Goal: Task Accomplishment & Management: Manage account settings

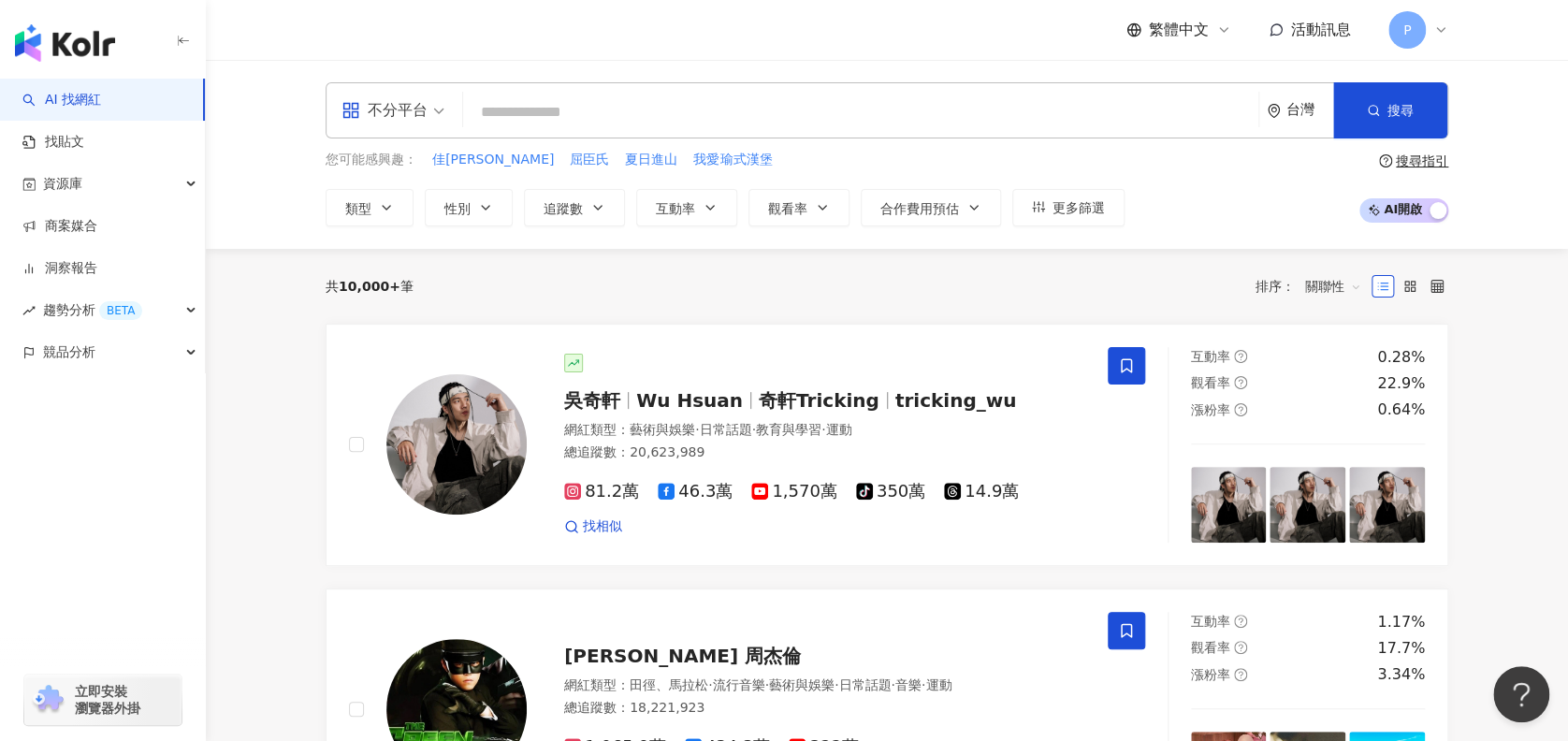
click at [1440, 22] on icon at bounding box center [1440, 29] width 15 height 15
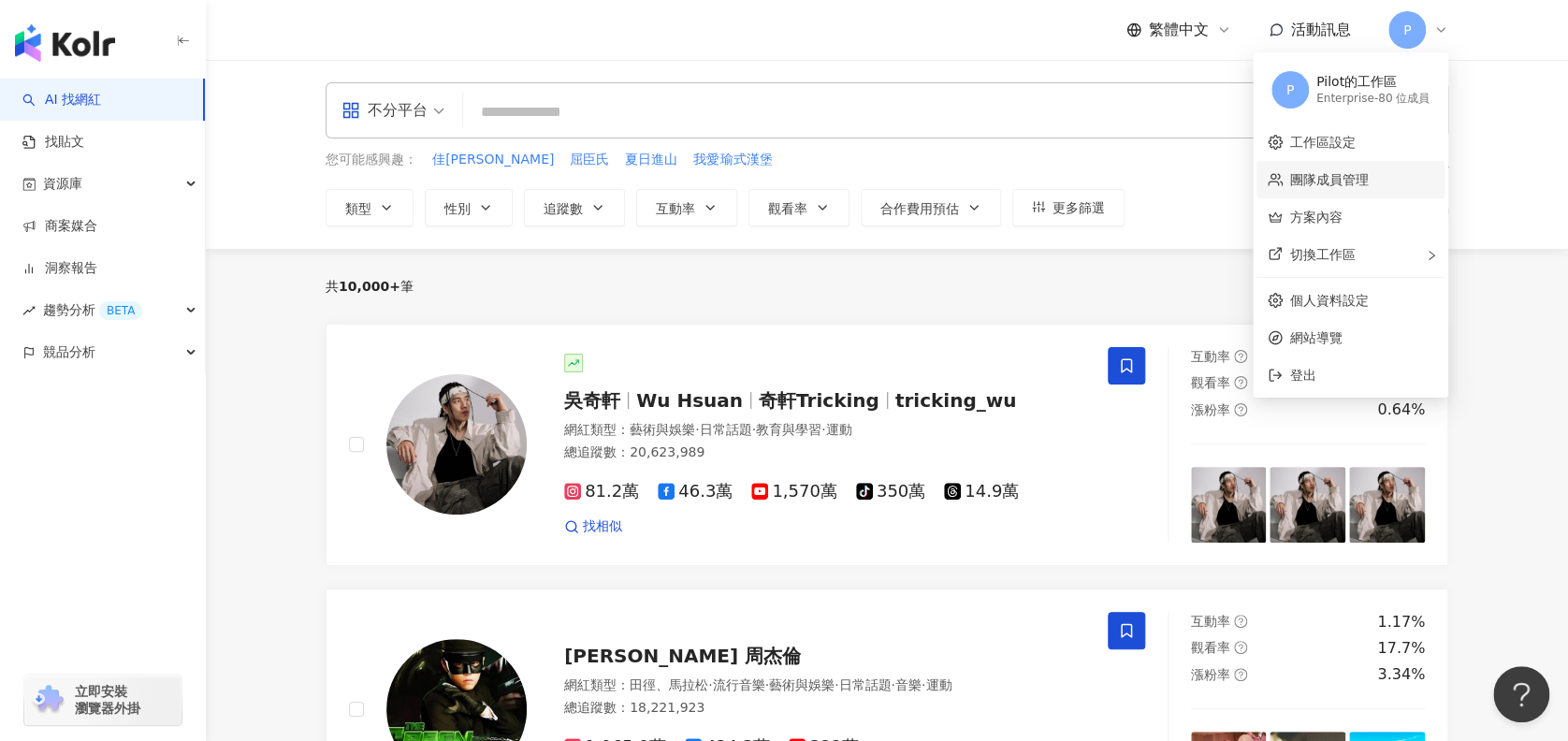
click at [1336, 181] on link "團隊成員管理" at bounding box center [1329, 179] width 78 height 15
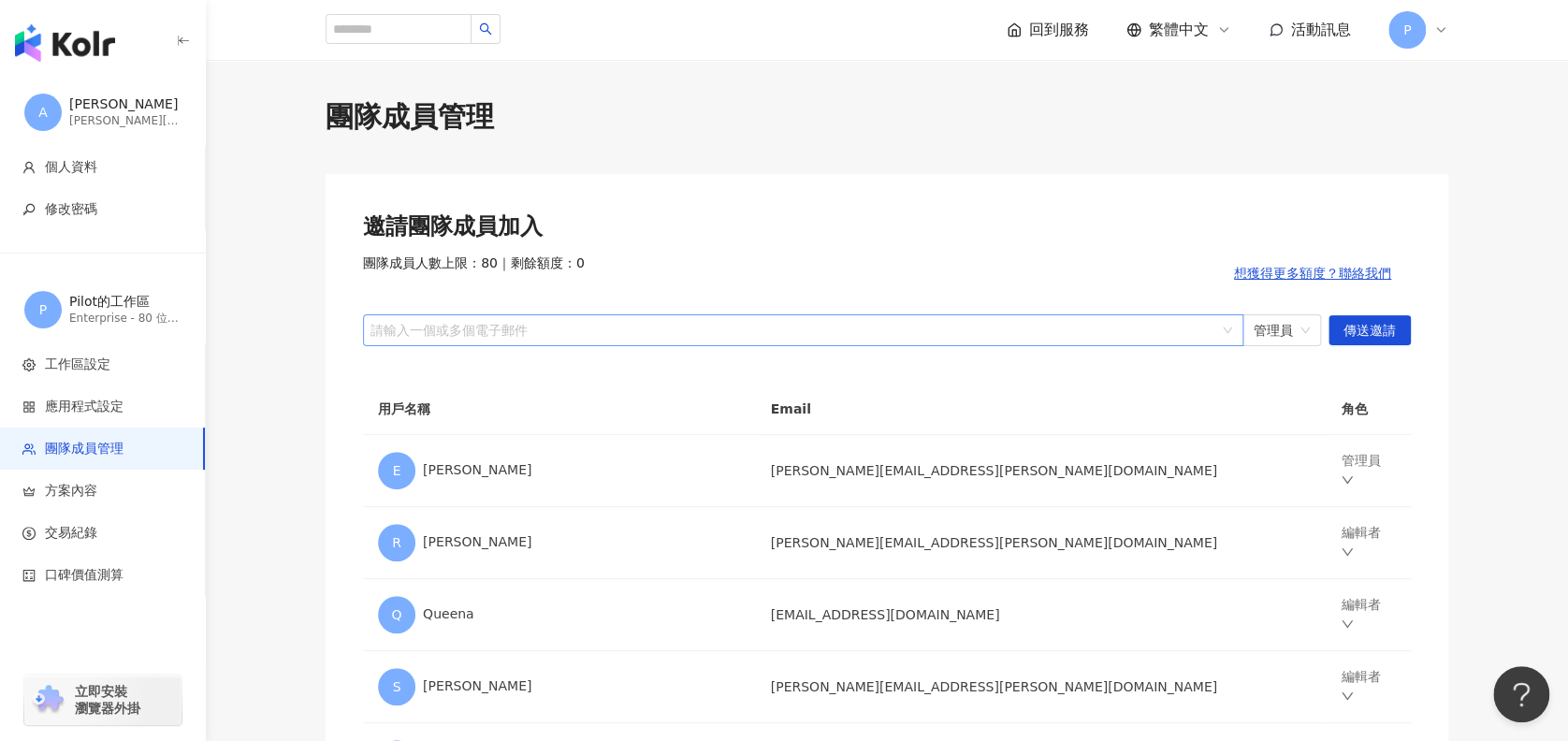
click at [639, 316] on div "請輸入一個或多個電子郵件" at bounding box center [803, 330] width 880 height 32
click at [965, 316] on div "請輸入一個或多個電子郵件" at bounding box center [803, 330] width 880 height 32
click at [711, 314] on div "請輸入一個或多個電子郵件" at bounding box center [803, 330] width 880 height 32
type input "*****"
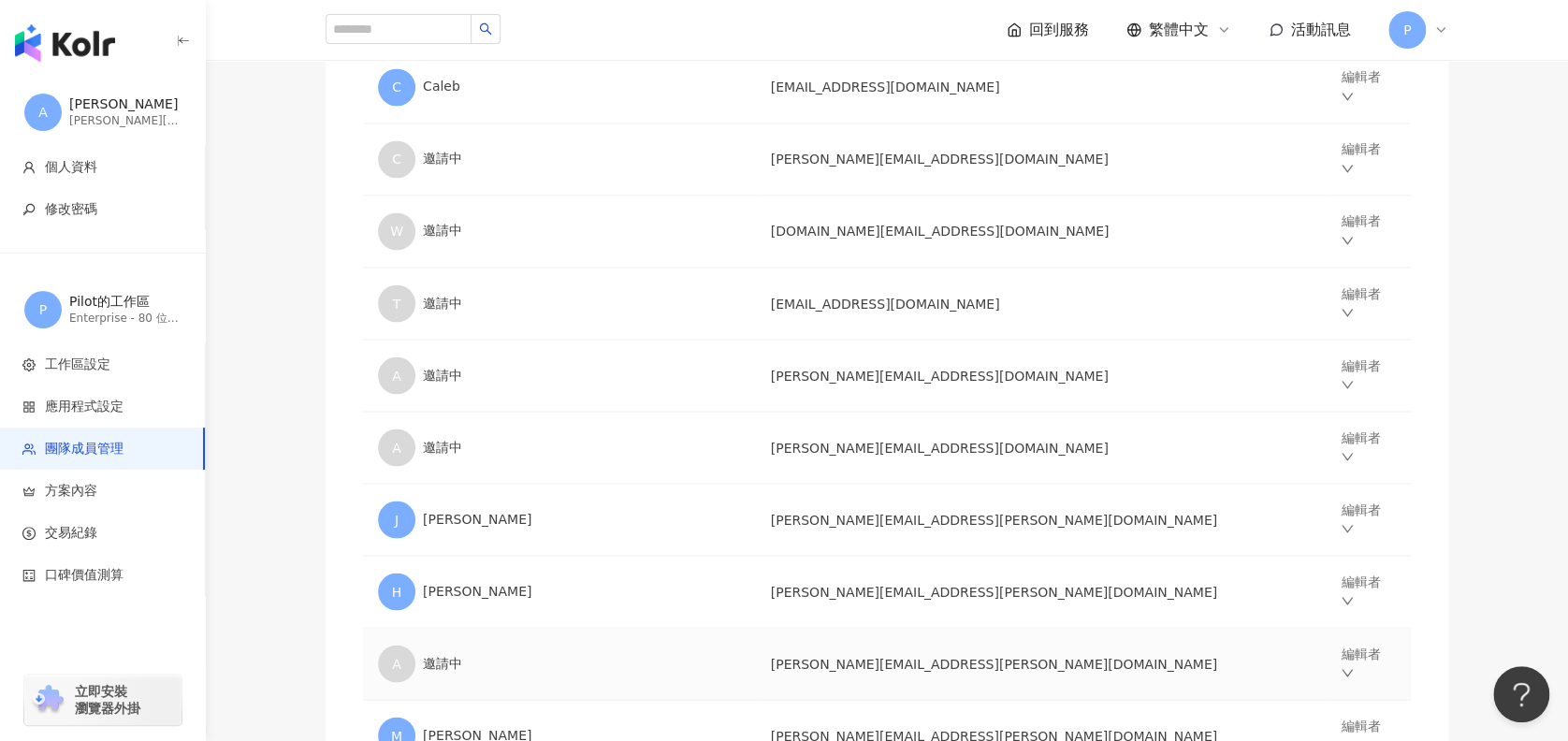
click at [1326, 628] on td "編輯者" at bounding box center [1369, 664] width 85 height 72
click at [1341, 667] on icon "down" at bounding box center [1347, 673] width 14 height 14
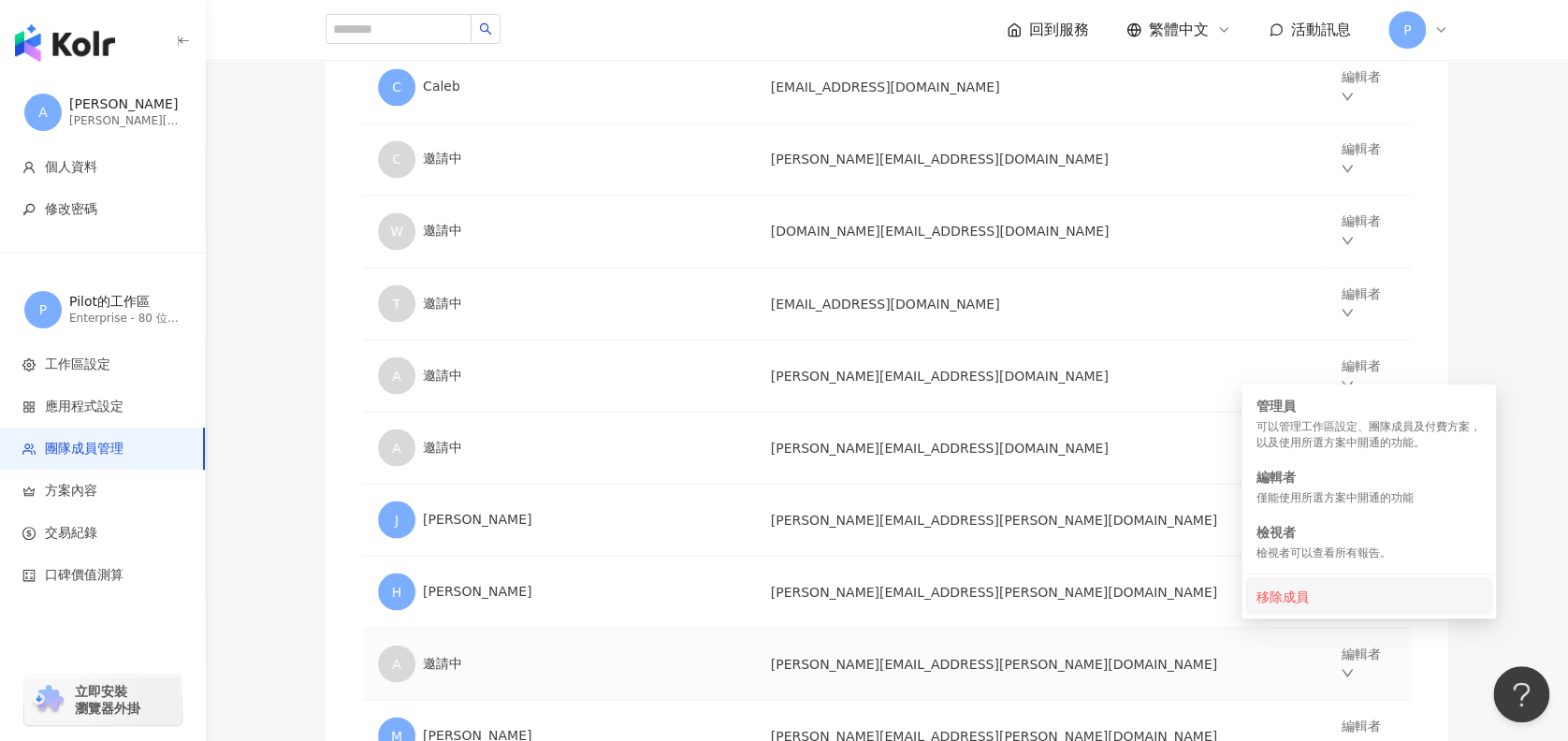
click at [1339, 584] on li "移除成員" at bounding box center [1369, 596] width 247 height 38
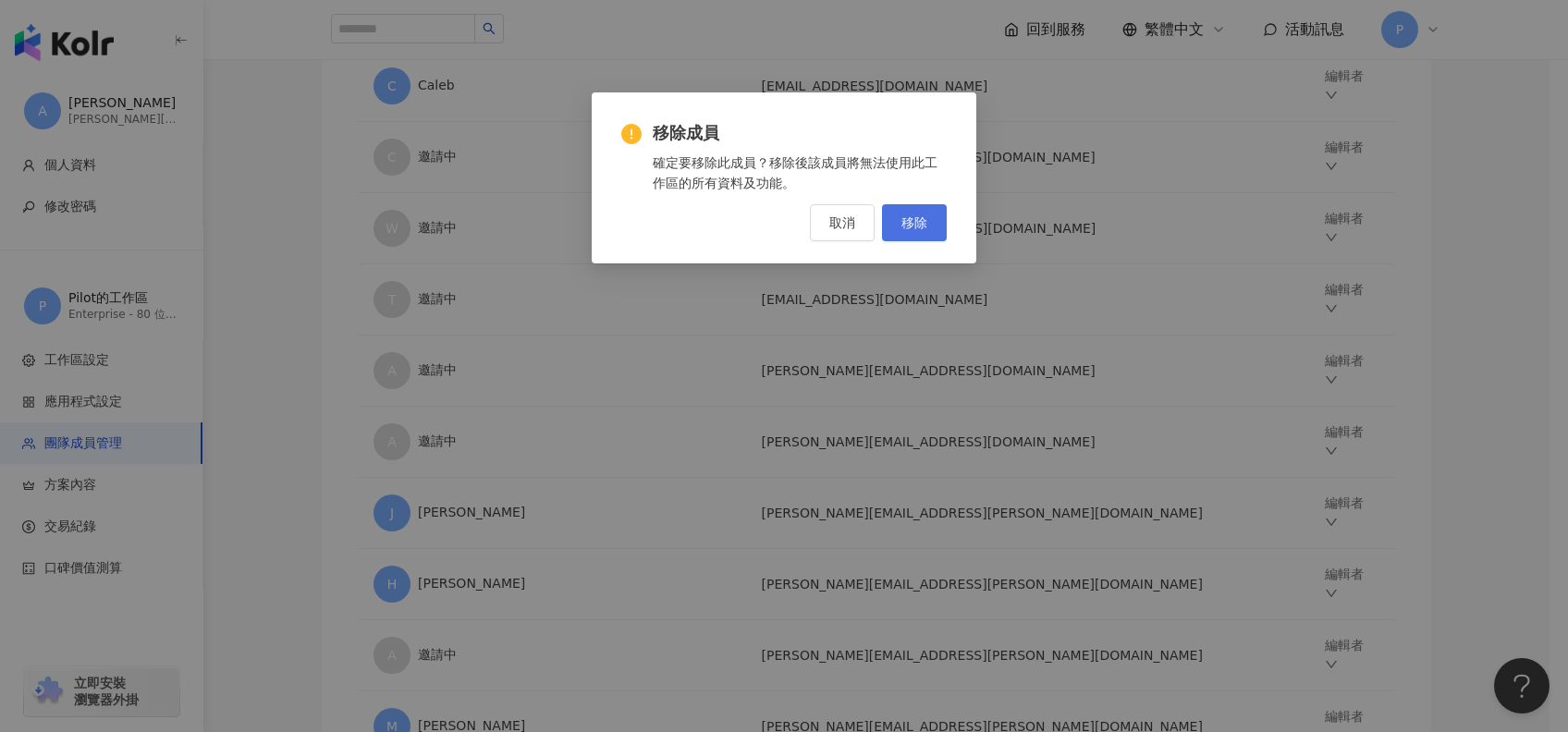
click at [928, 228] on button "移除" at bounding box center [914, 223] width 65 height 37
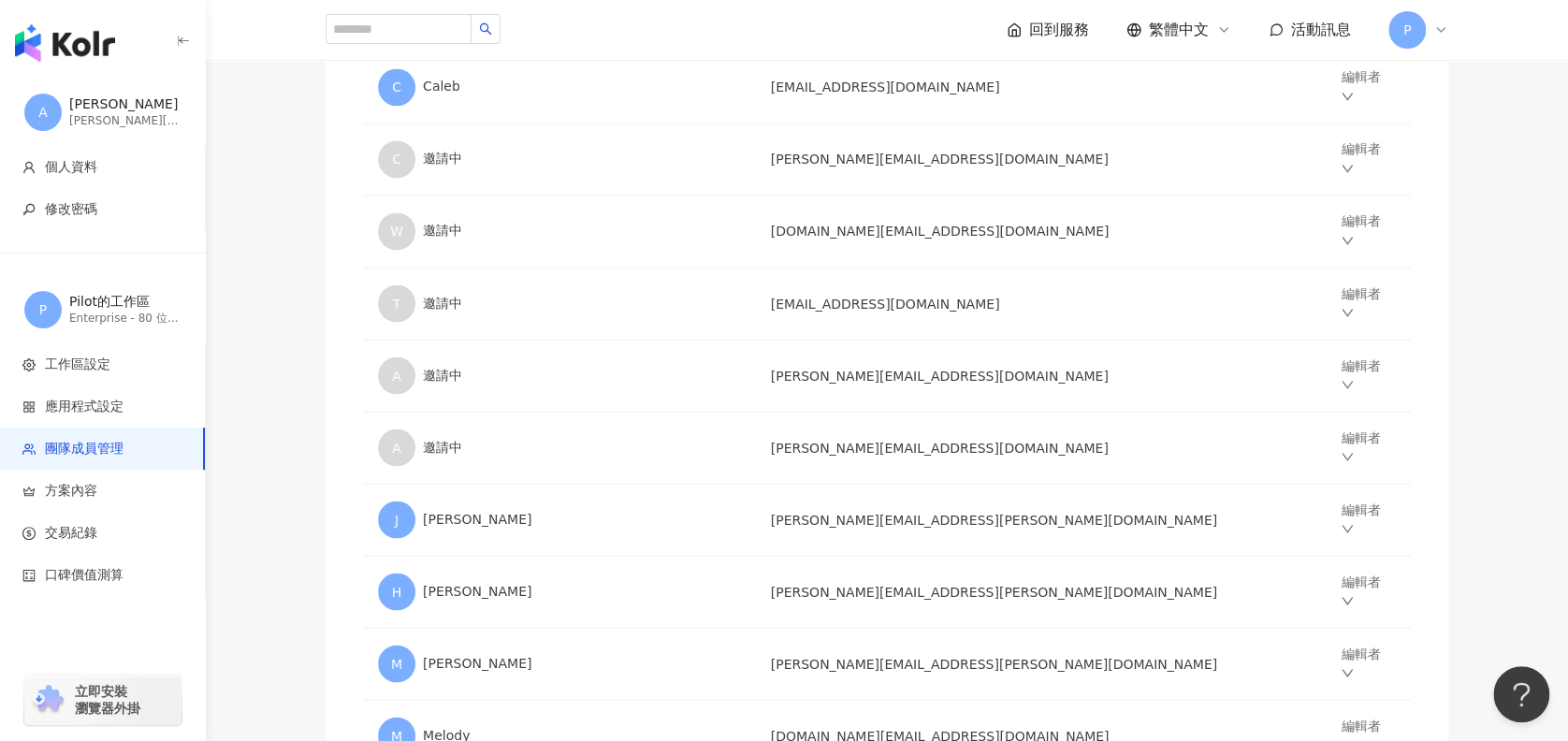
scroll to position [1188, 0]
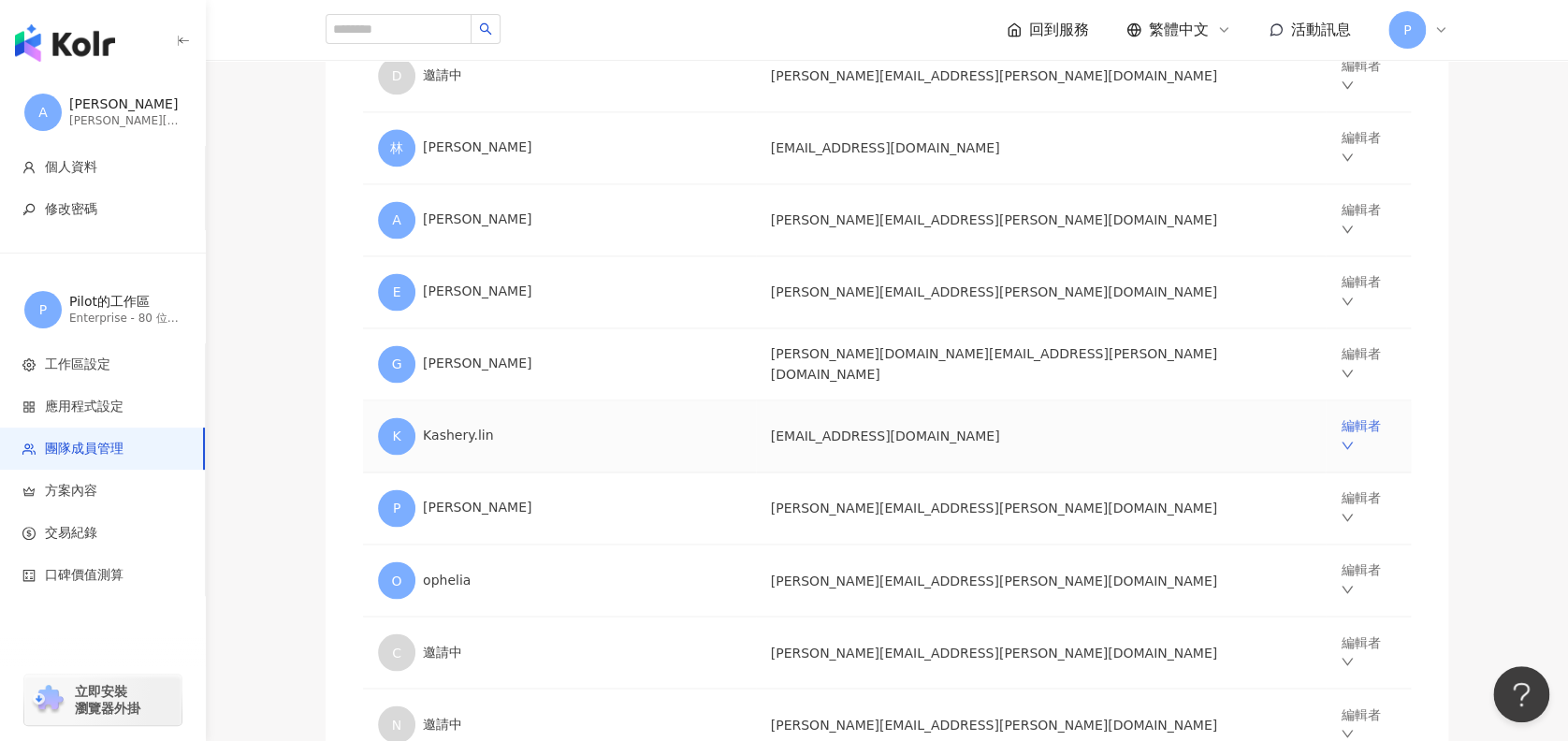
click at [1341, 439] on icon "down" at bounding box center [1347, 446] width 14 height 14
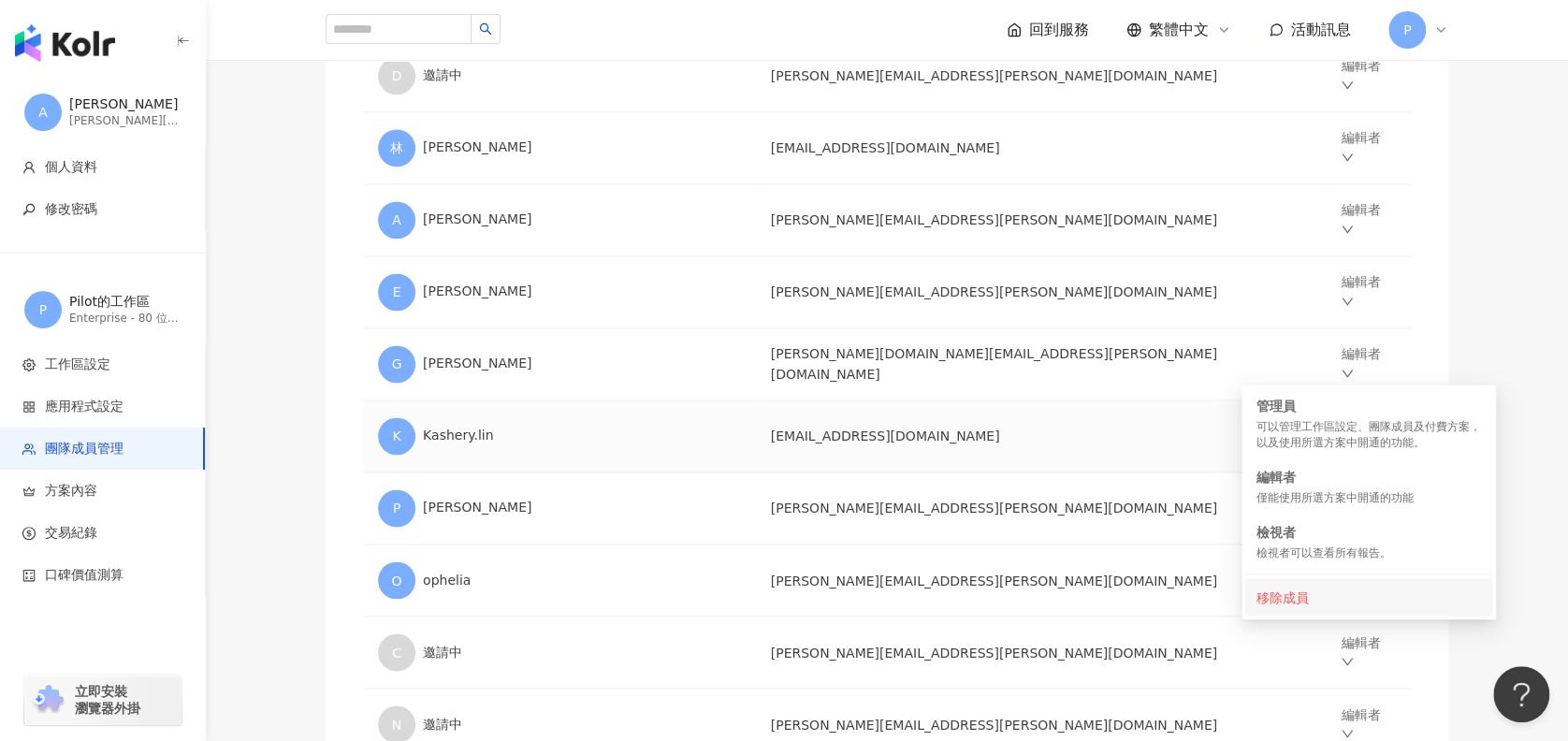
click at [1308, 589] on div "移除成員" at bounding box center [1369, 597] width 224 height 20
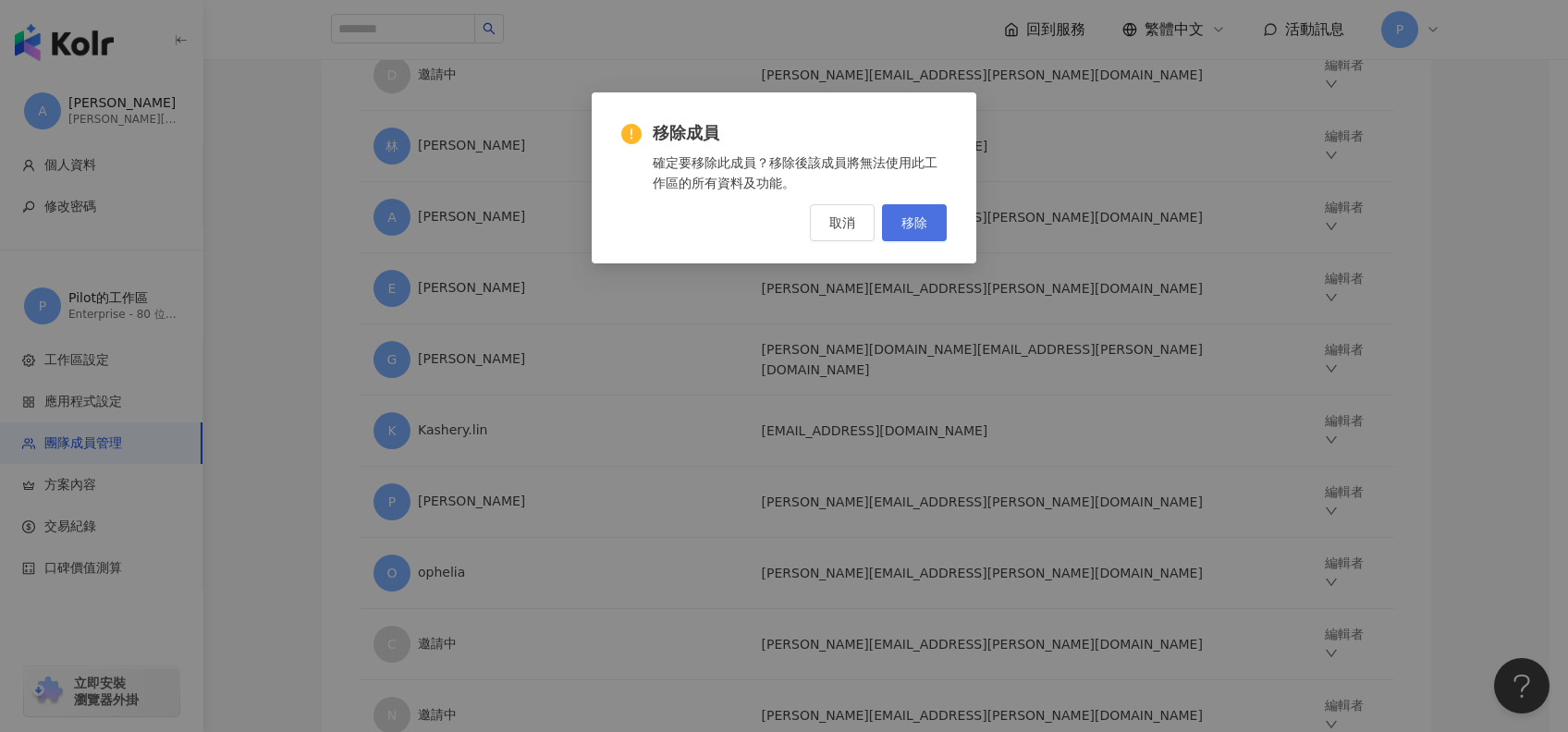
click at [908, 222] on span "移除" at bounding box center [913, 222] width 26 height 14
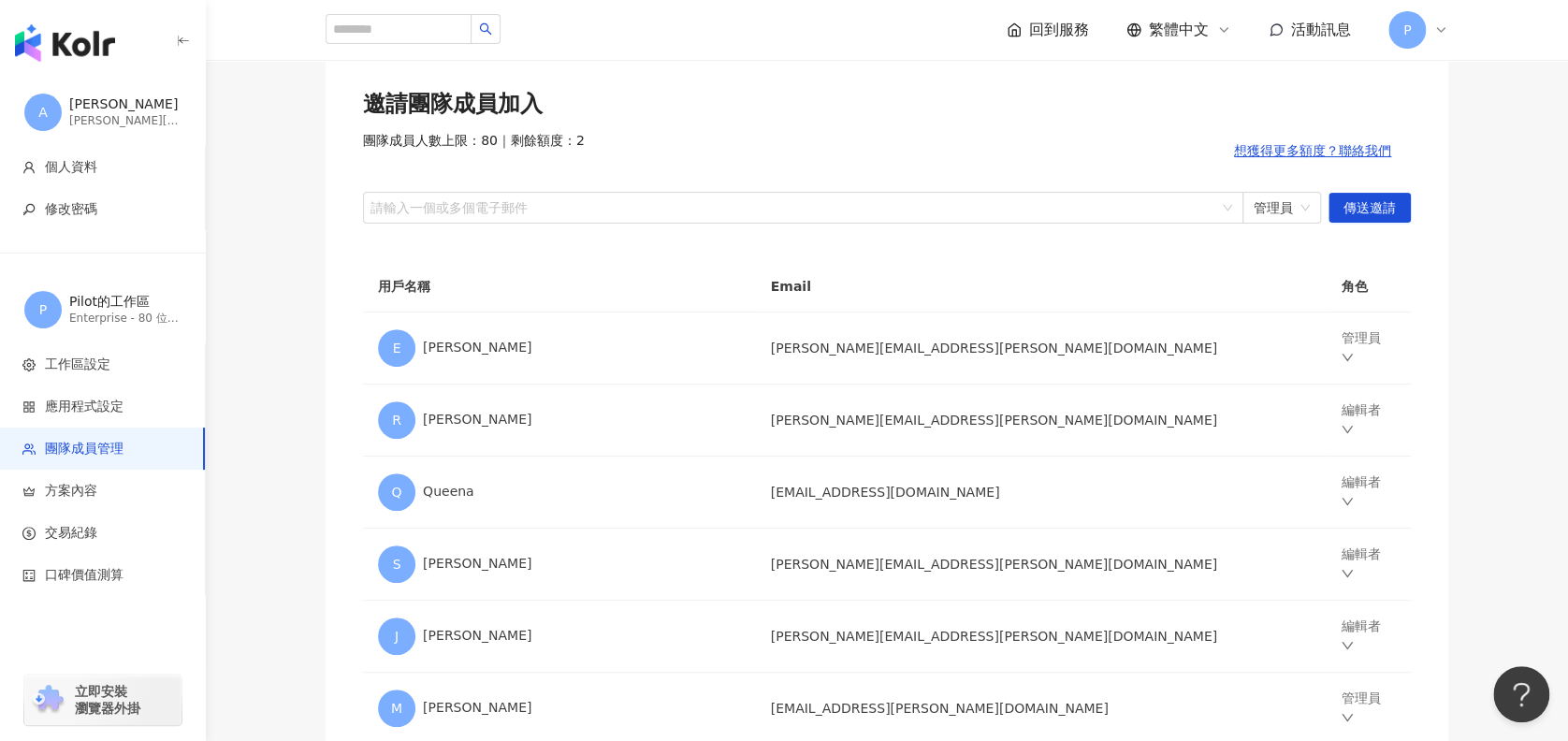
scroll to position [0, 0]
